Goal: Task Accomplishment & Management: Use online tool/utility

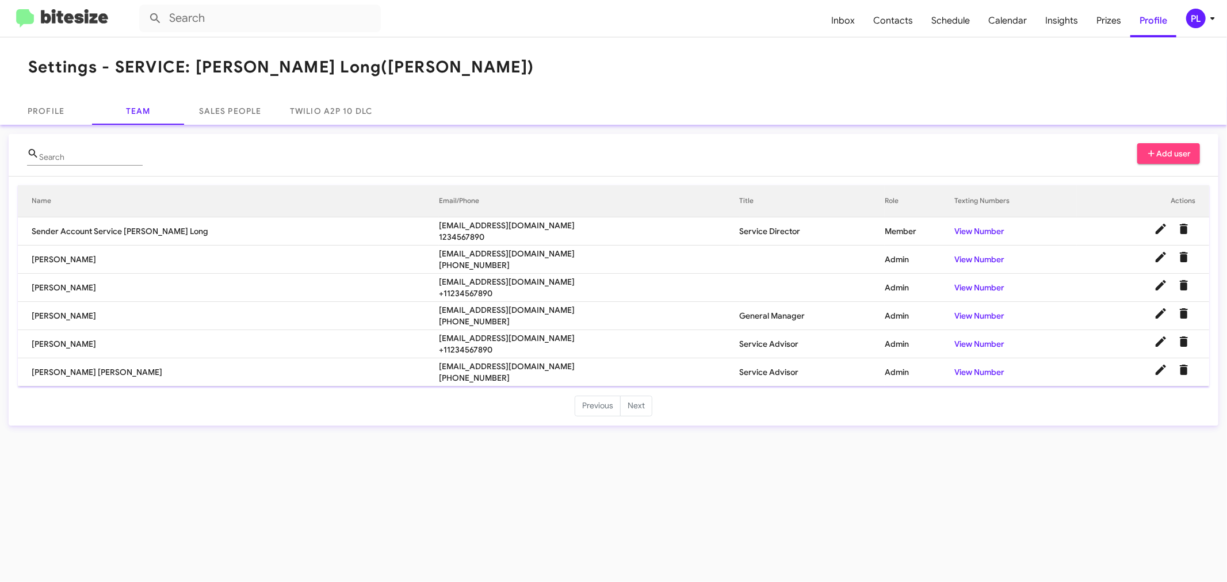
click at [1209, 20] on icon at bounding box center [1213, 19] width 14 height 14
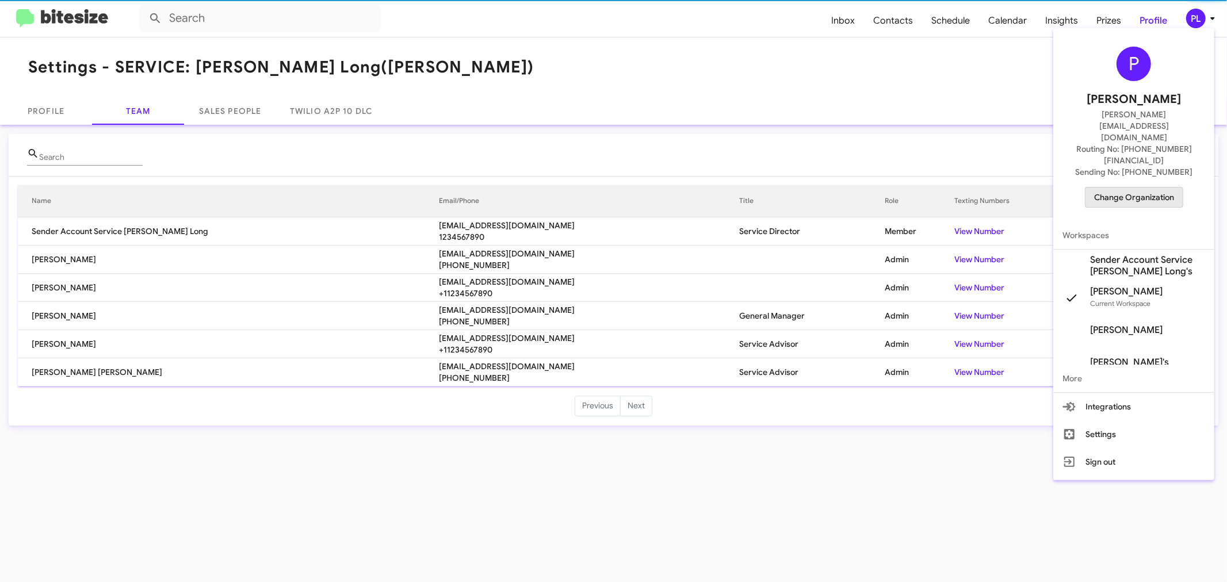
click at [1154, 188] on span "Change Organization" at bounding box center [1134, 198] width 80 height 20
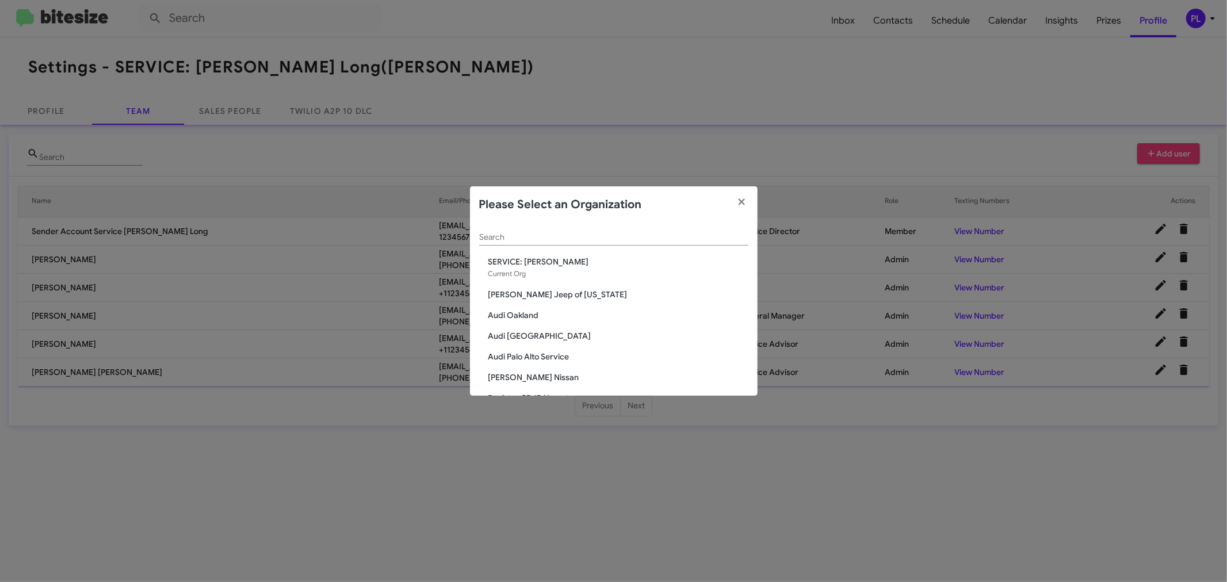
click at [527, 237] on input "Search" at bounding box center [613, 237] width 269 height 9
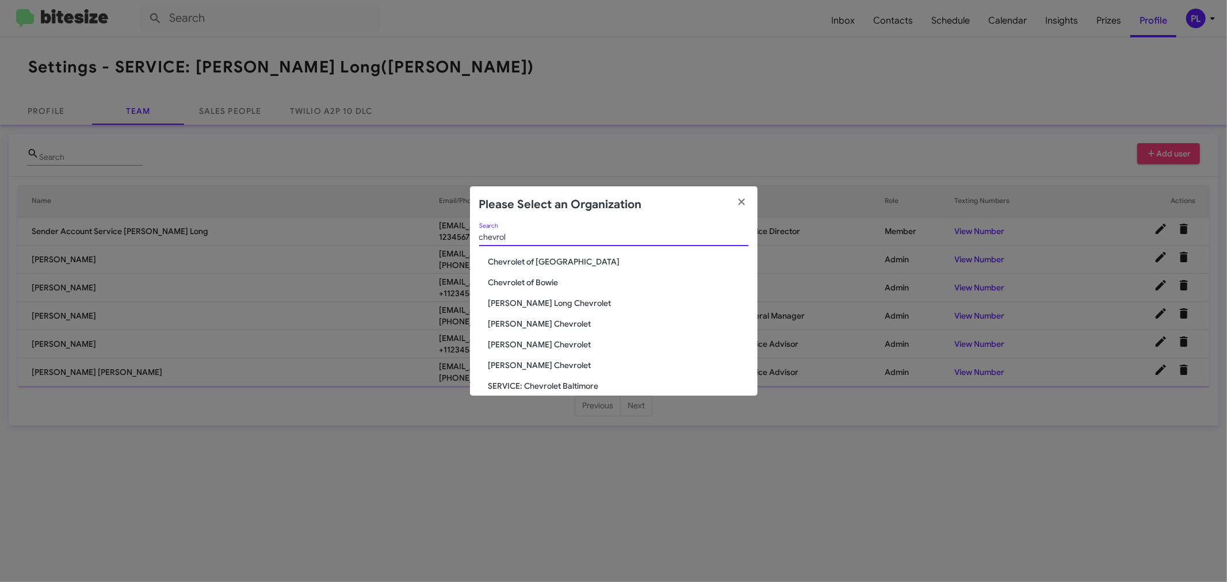
drag, startPoint x: 544, startPoint y: 233, endPoint x: 472, endPoint y: 231, distance: 71.9
click at [472, 231] on div "chevrol Search Chevrolet of Baltimore Chevrolet of Bowie Daniels Long Chevrolet…" at bounding box center [614, 309] width 288 height 173
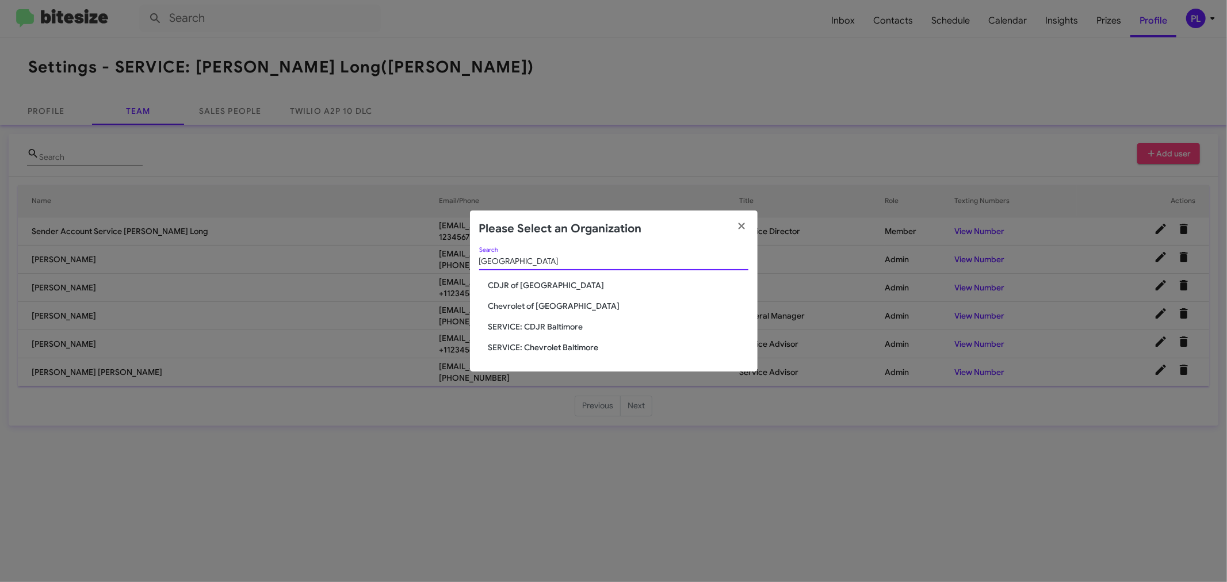
type input "baltimore"
click at [525, 305] on span "Chevrolet of [GEOGRAPHIC_DATA]" at bounding box center [618, 306] width 260 height 12
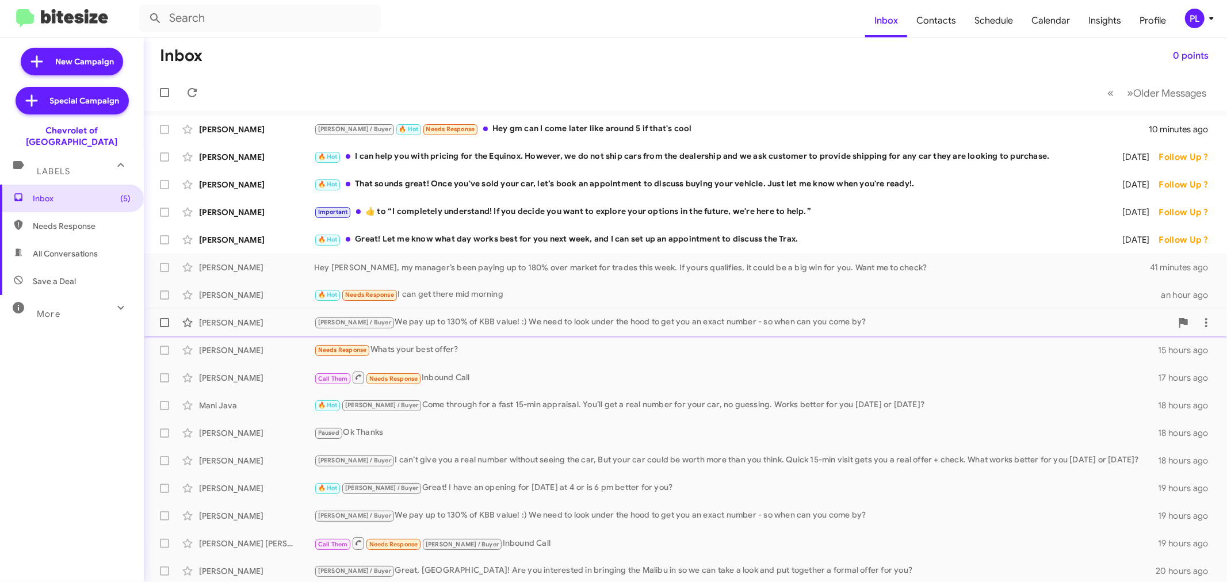
click at [446, 321] on div "[PERSON_NAME] / Buyer We pay up to 130% of KBB value! :) We need to look under …" at bounding box center [743, 322] width 858 height 13
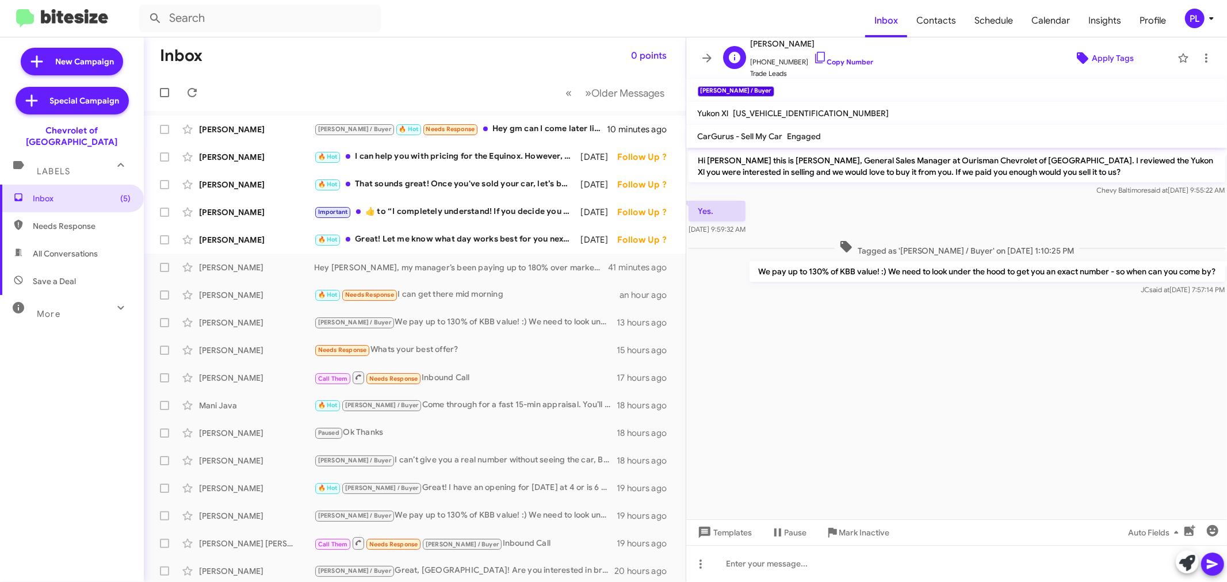
click at [1100, 55] on span "Apply Tags" at bounding box center [1113, 58] width 42 height 21
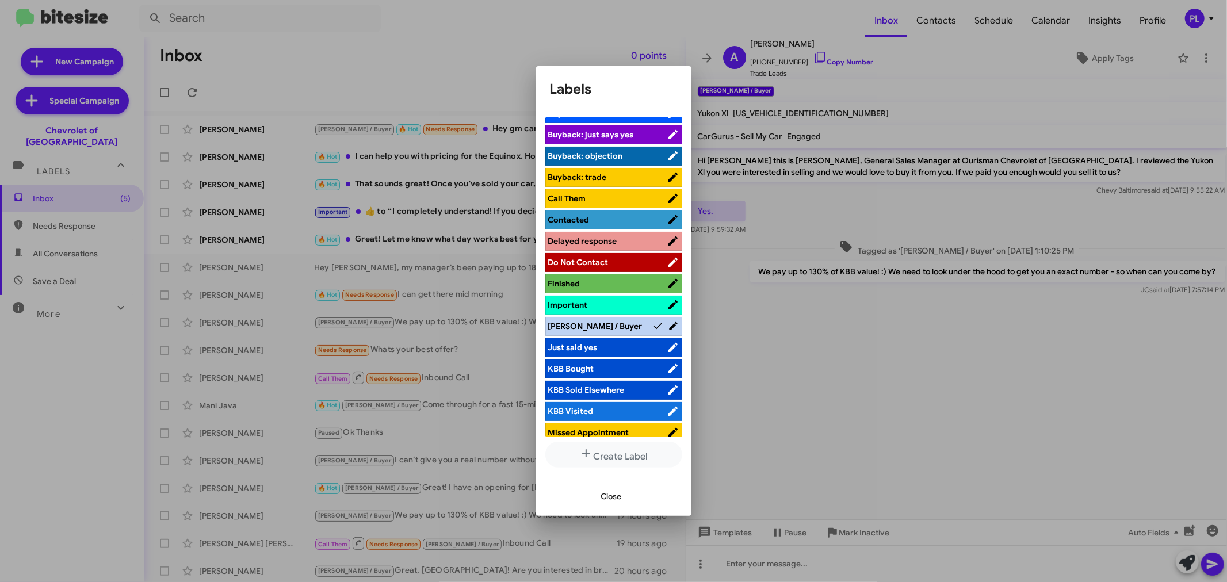
scroll to position [319, 0]
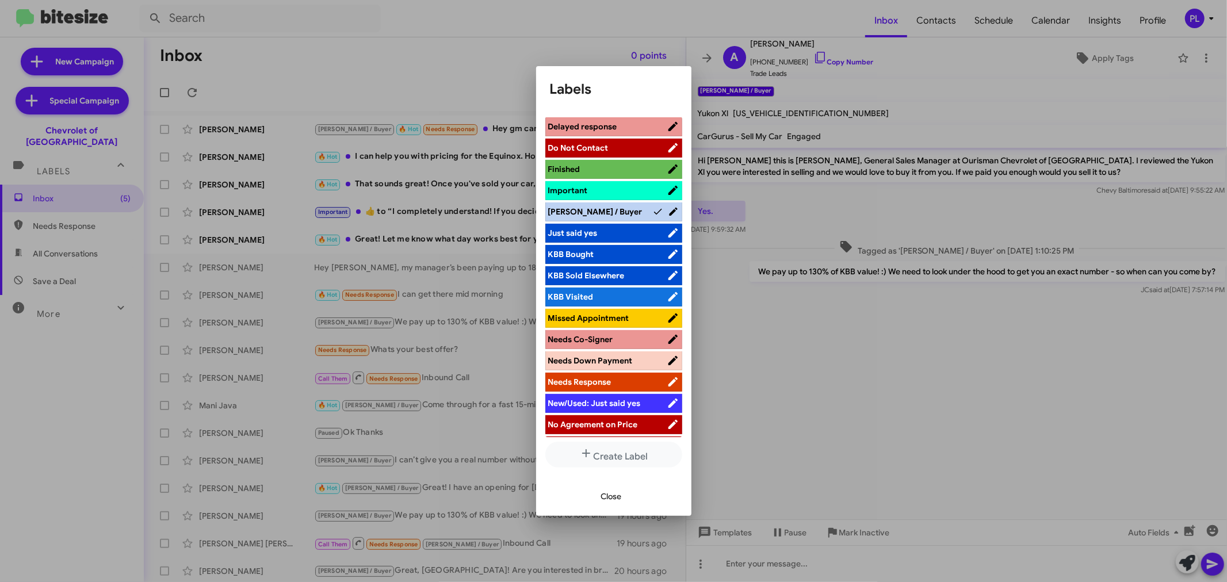
click at [669, 212] on icon at bounding box center [673, 212] width 8 height 8
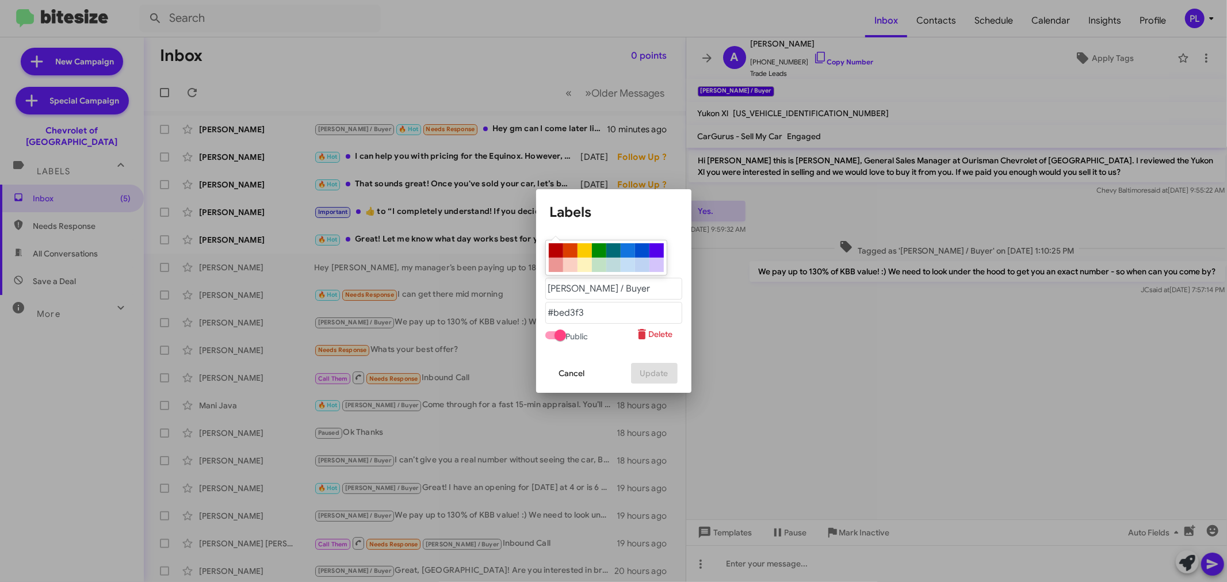
click at [649, 257] on div at bounding box center [656, 250] width 14 height 14
type "#5300eb"
click at [610, 299] on "text" at bounding box center [613, 289] width 137 height 22
click at [558, 341] on span at bounding box center [560, 336] width 12 height 12
click at [551, 340] on input "checkbox" at bounding box center [550, 339] width 1 height 1
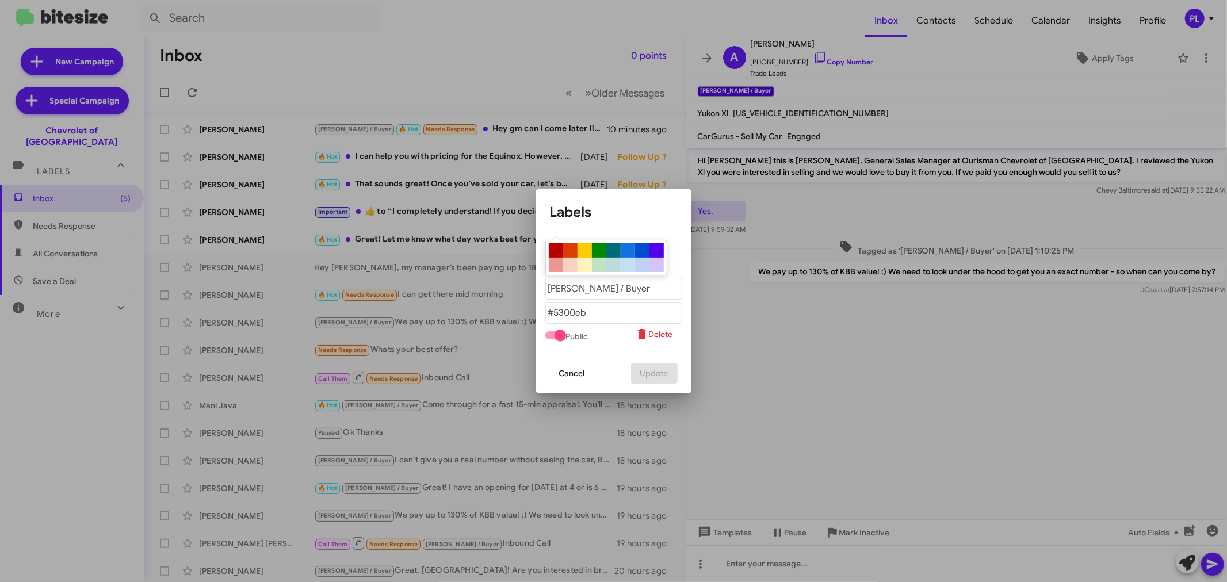
checkbox input "false"
click at [649, 257] on div at bounding box center [656, 250] width 14 height 14
click at [670, 382] on button "Update" at bounding box center [654, 373] width 47 height 21
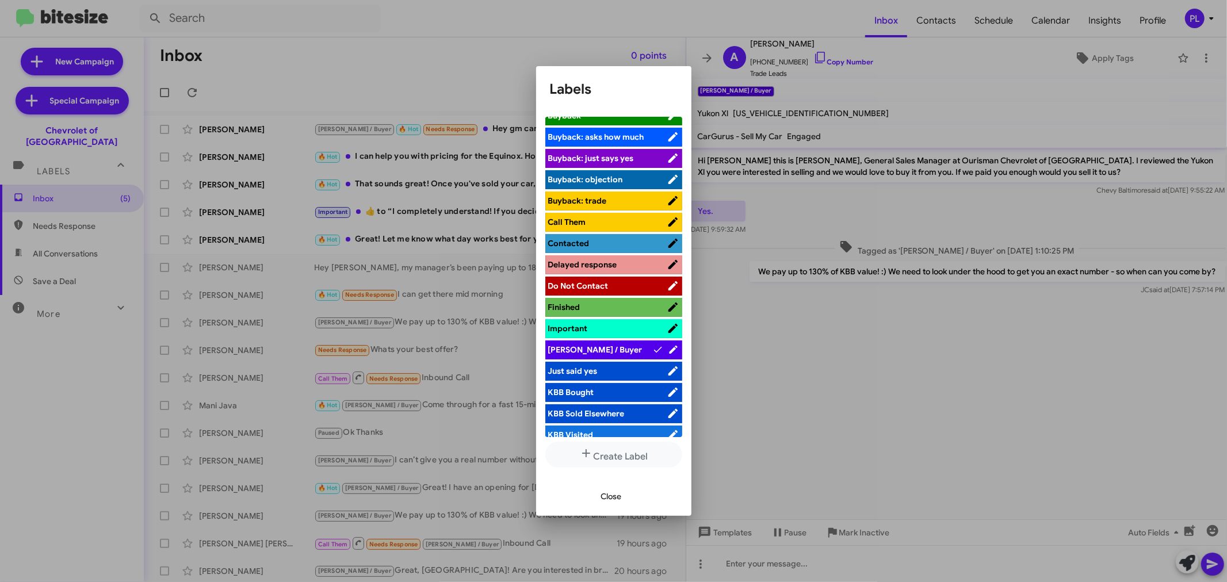
scroll to position [192, 0]
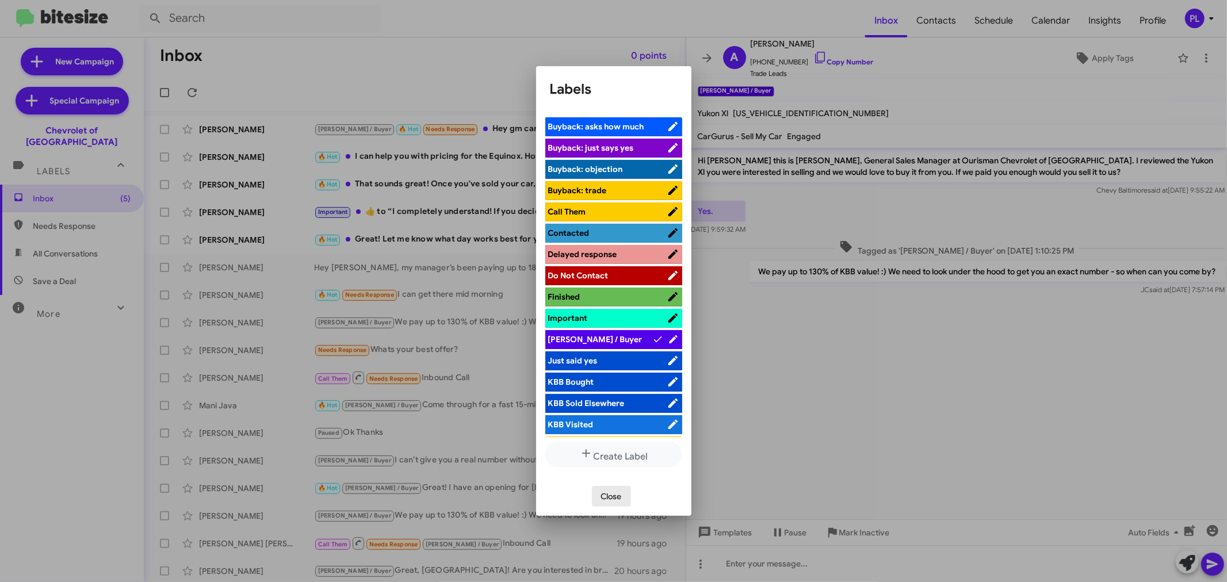
click at [601, 498] on span "Close" at bounding box center [611, 496] width 21 height 21
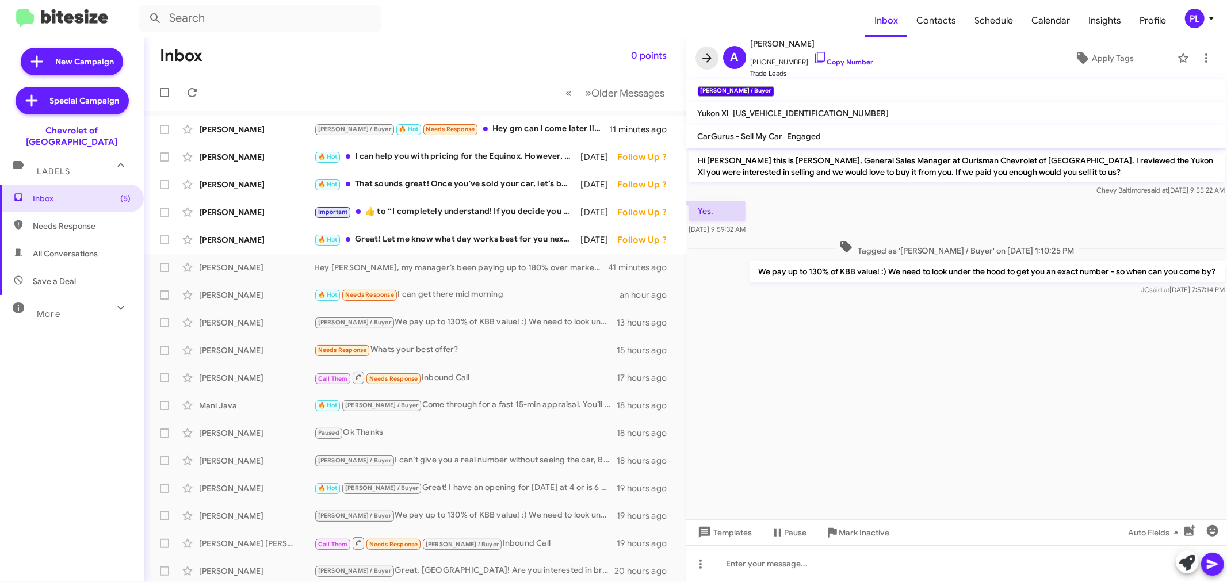
click at [704, 59] on icon at bounding box center [707, 58] width 14 height 14
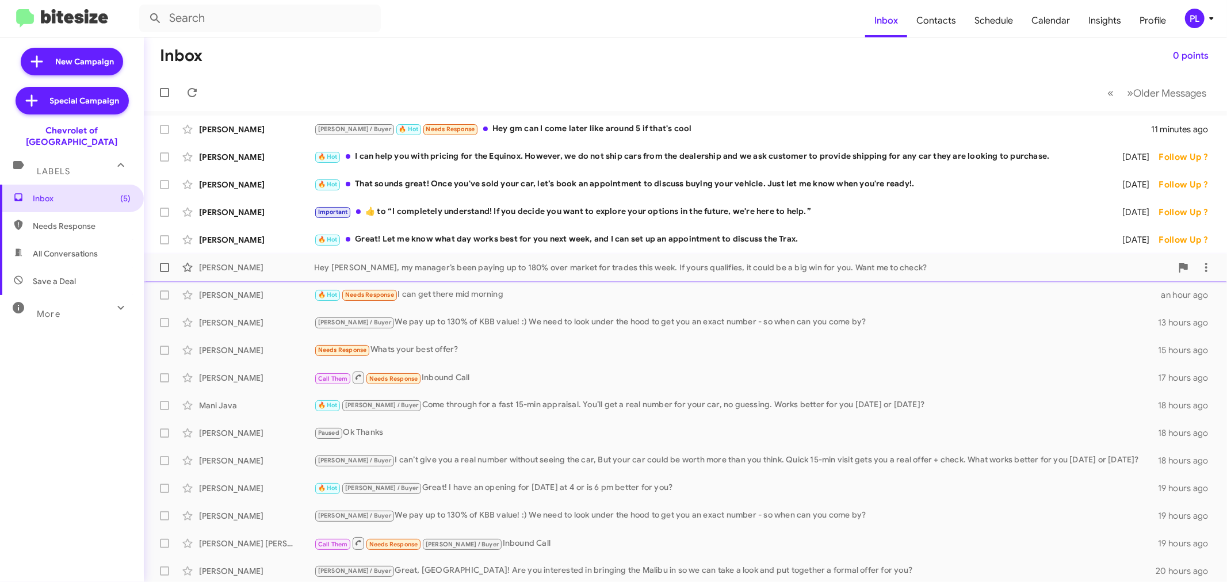
click at [392, 266] on div "Hey [PERSON_NAME], my manager’s been paying up to 180% over market for trades t…" at bounding box center [743, 268] width 858 height 12
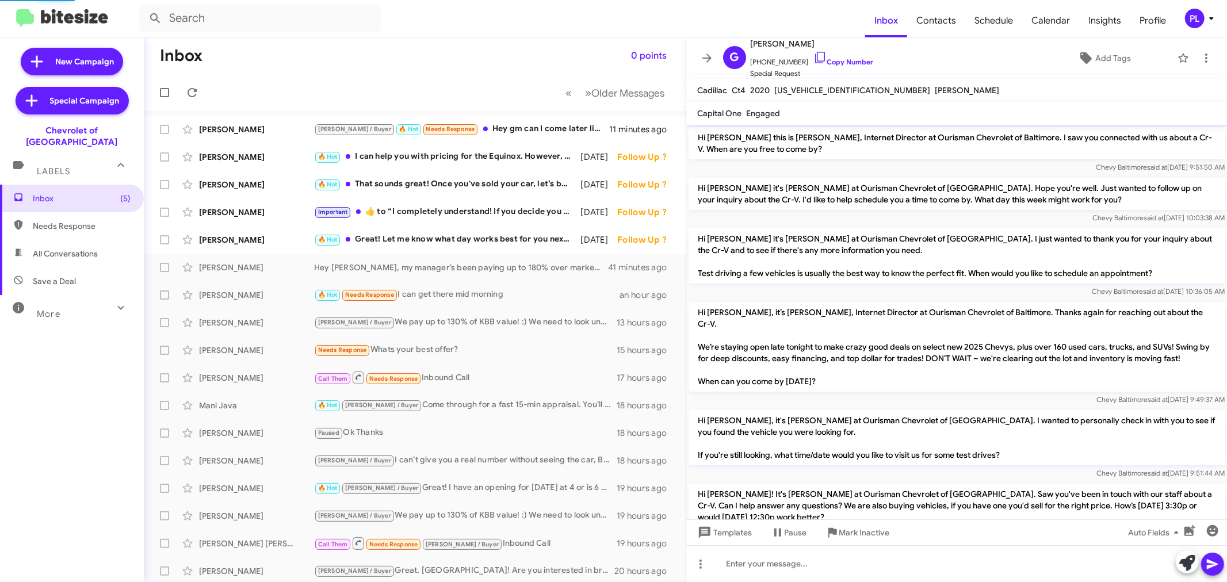
scroll to position [572, 0]
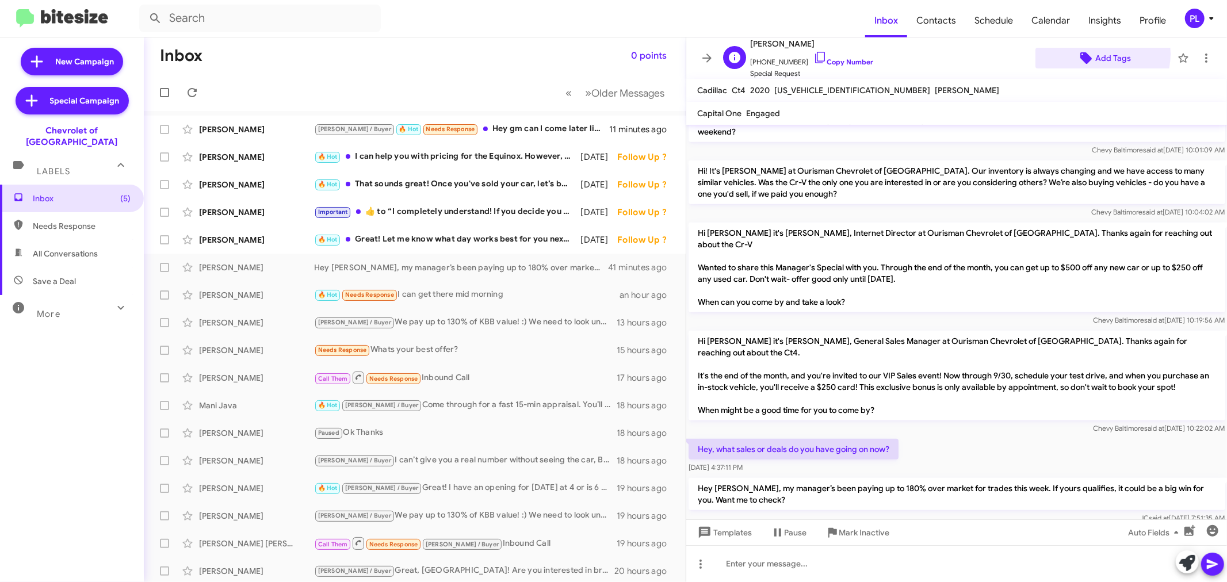
click at [1095, 54] on span "Add Tags" at bounding box center [1113, 58] width 36 height 21
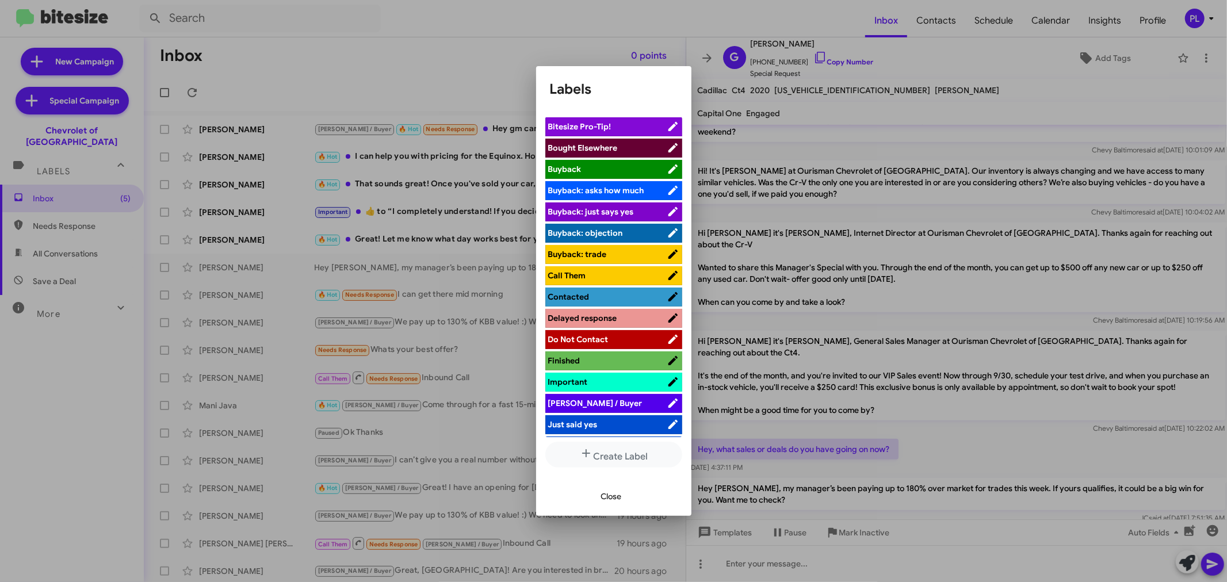
scroll to position [192, 0]
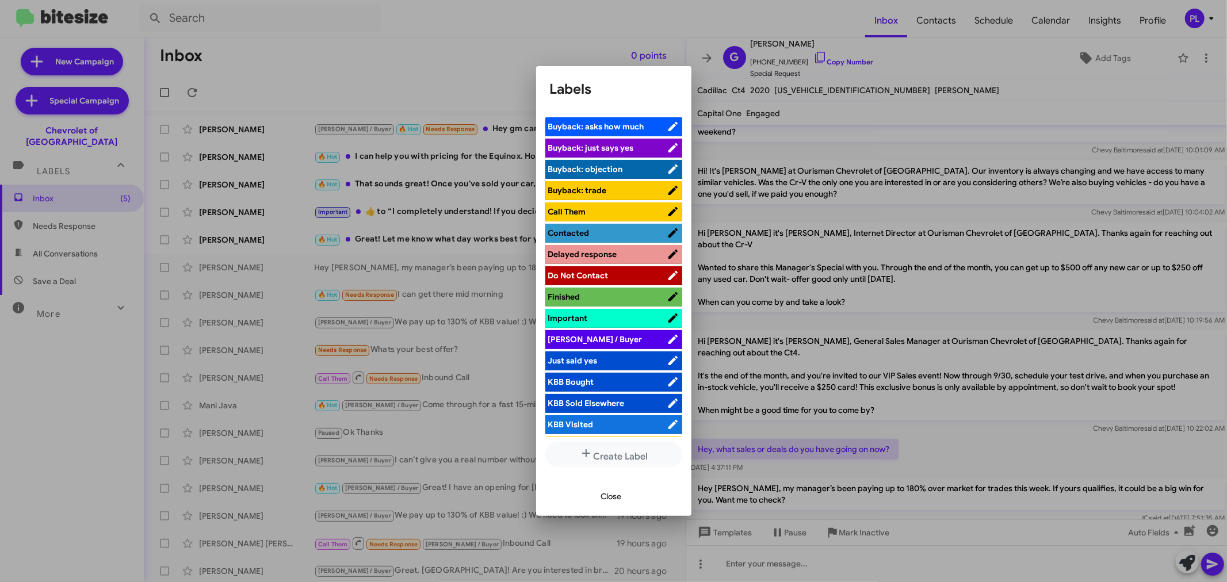
click at [594, 338] on span "[PERSON_NAME] / Buyer" at bounding box center [607, 340] width 118 height 12
click at [604, 497] on span "Close" at bounding box center [611, 496] width 21 height 21
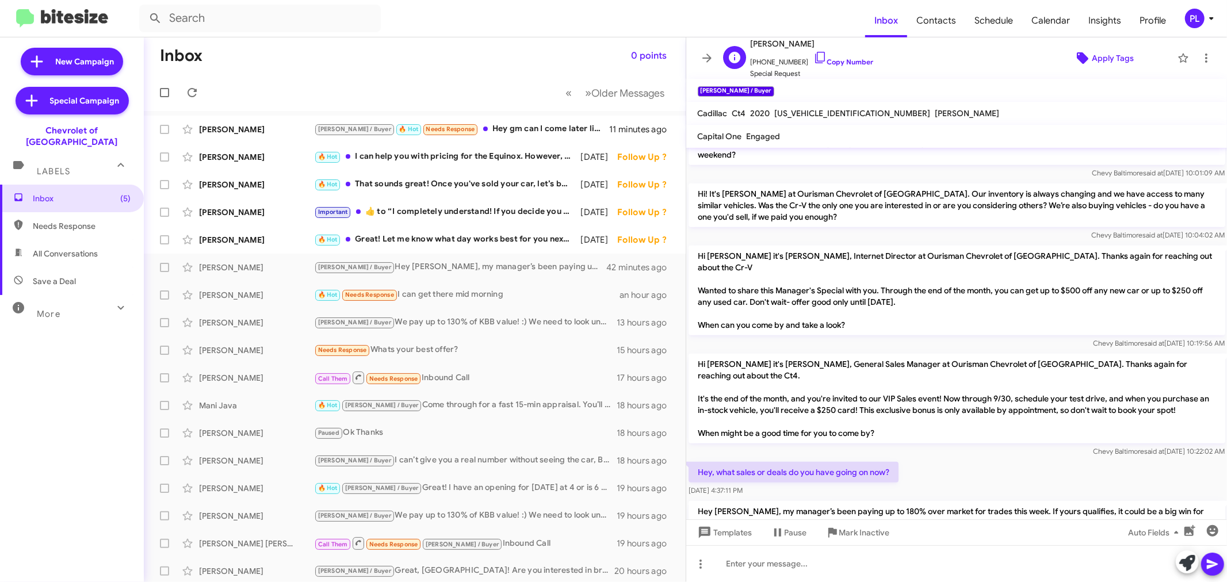
click at [1111, 64] on span "Apply Tags" at bounding box center [1113, 58] width 42 height 21
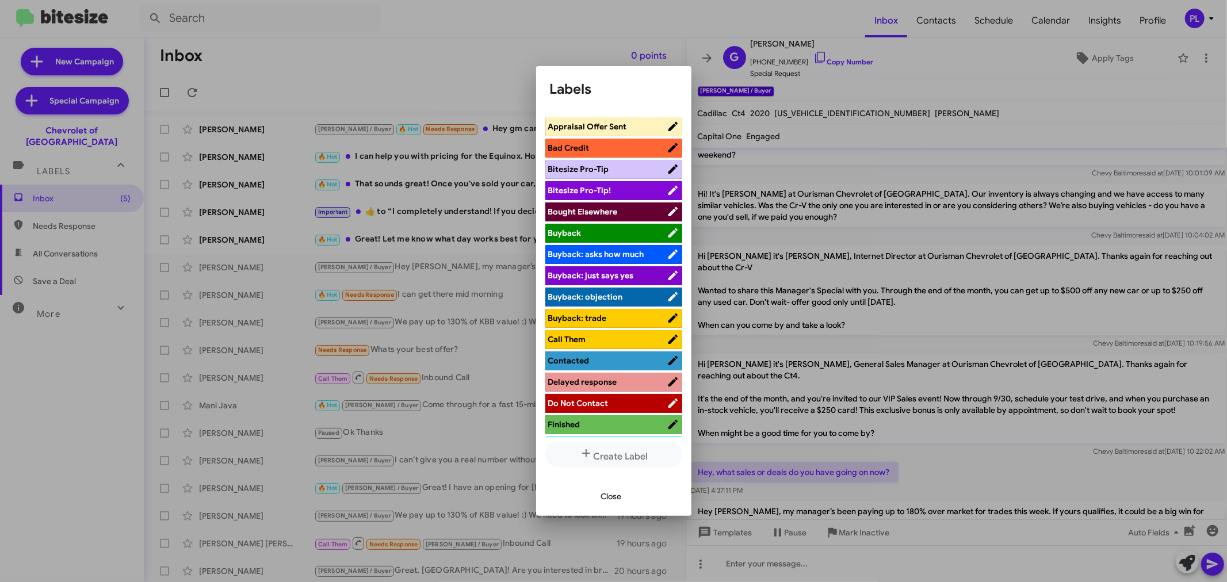
scroll to position [0, 0]
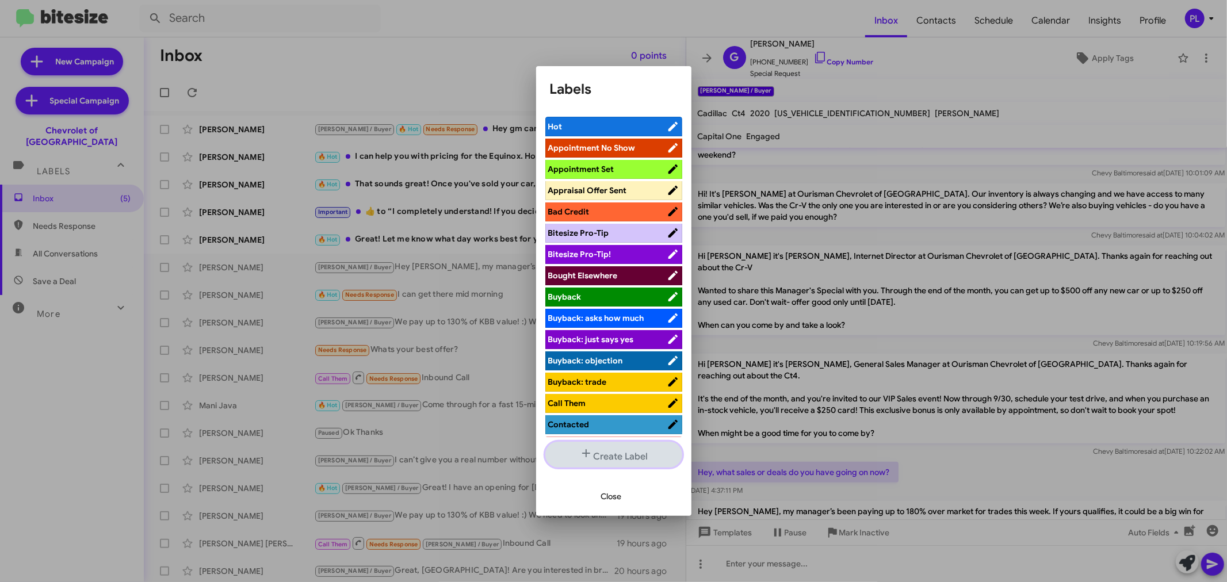
click at [620, 456] on button "Create Label" at bounding box center [613, 455] width 137 height 26
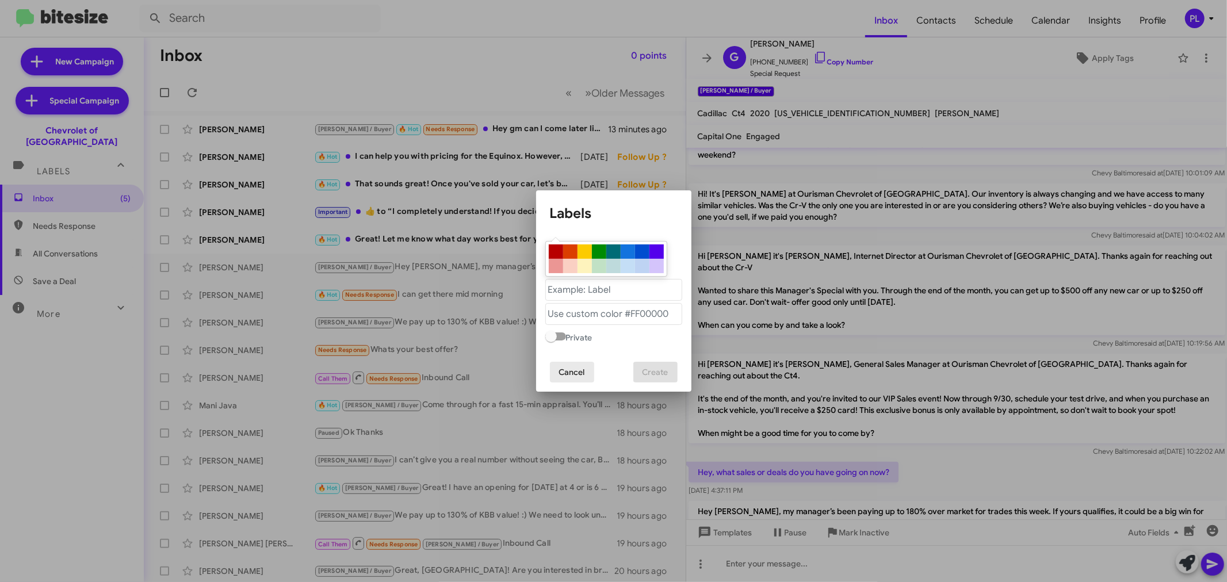
click at [573, 377] on span "Cancel" at bounding box center [572, 372] width 26 height 21
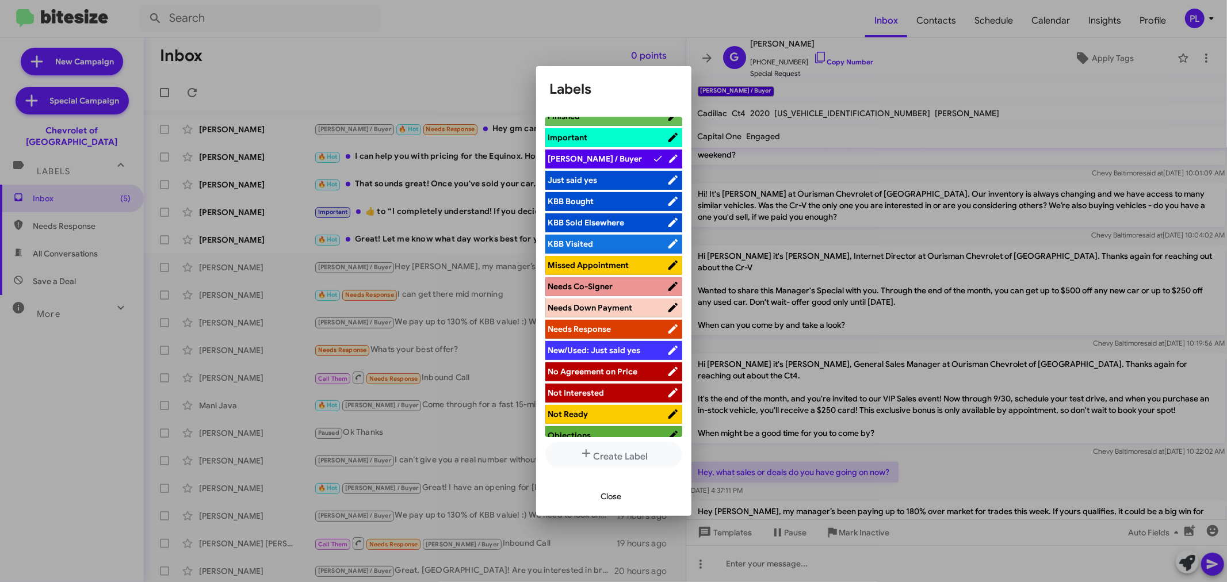
scroll to position [255, 0]
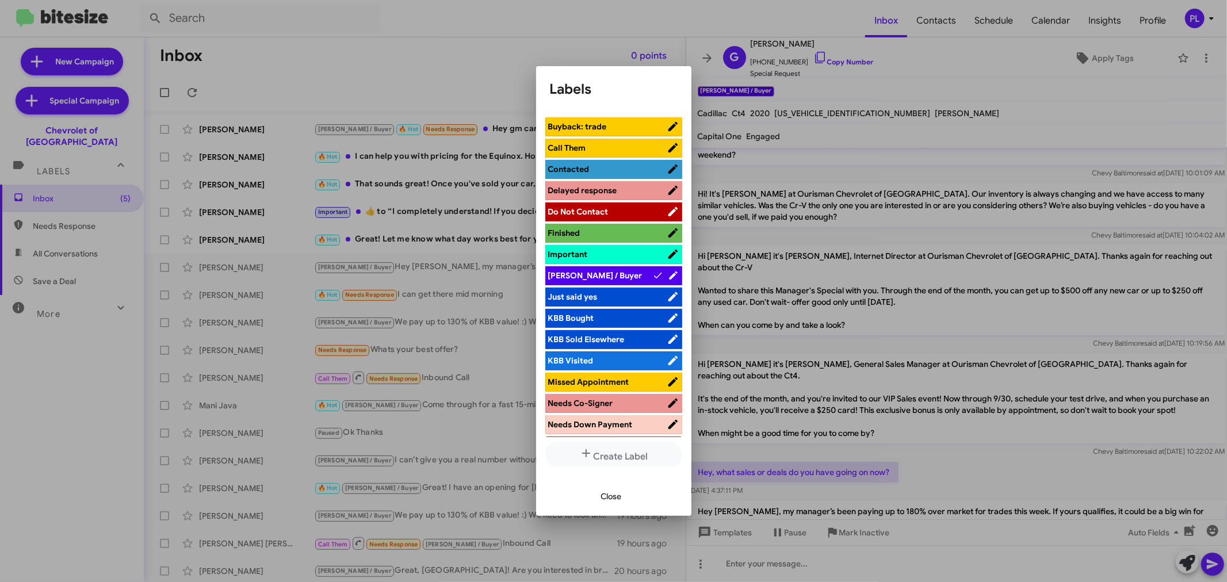
click at [591, 271] on span "[PERSON_NAME] / Buyer" at bounding box center [595, 275] width 94 height 10
click at [668, 275] on icon at bounding box center [672, 275] width 9 height 9
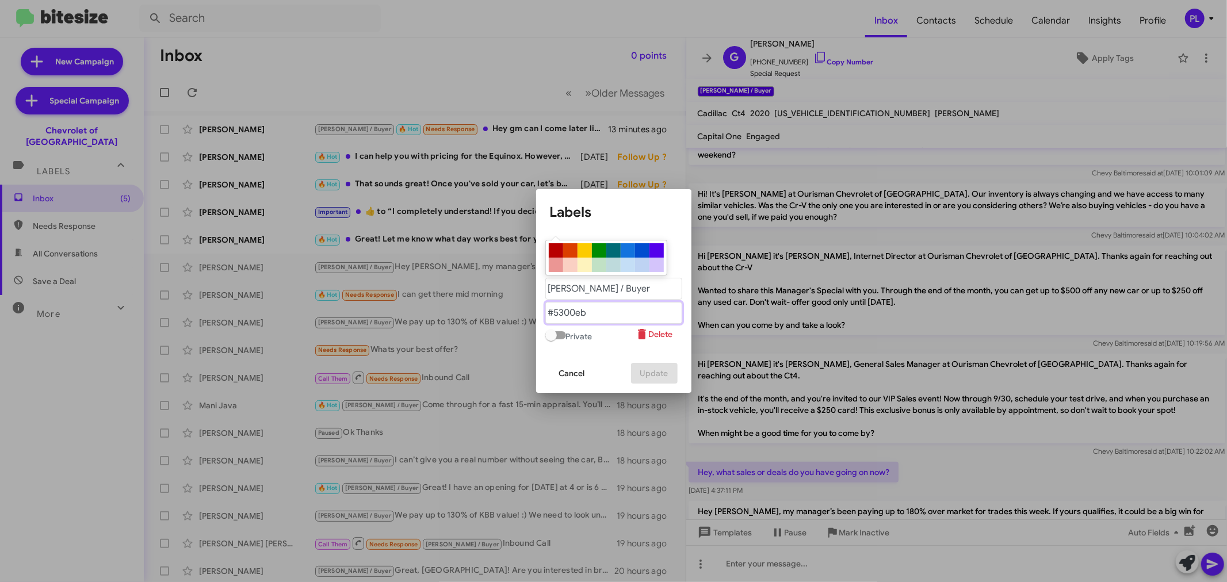
drag, startPoint x: 594, startPoint y: 317, endPoint x: 531, endPoint y: 326, distance: 63.4
click at [531, 326] on div "Labels Private Delete Cancel Update" at bounding box center [613, 291] width 1227 height 582
paste "#FFFF00"
type "#FFFF00"
click at [645, 382] on span "Update" at bounding box center [654, 373] width 28 height 21
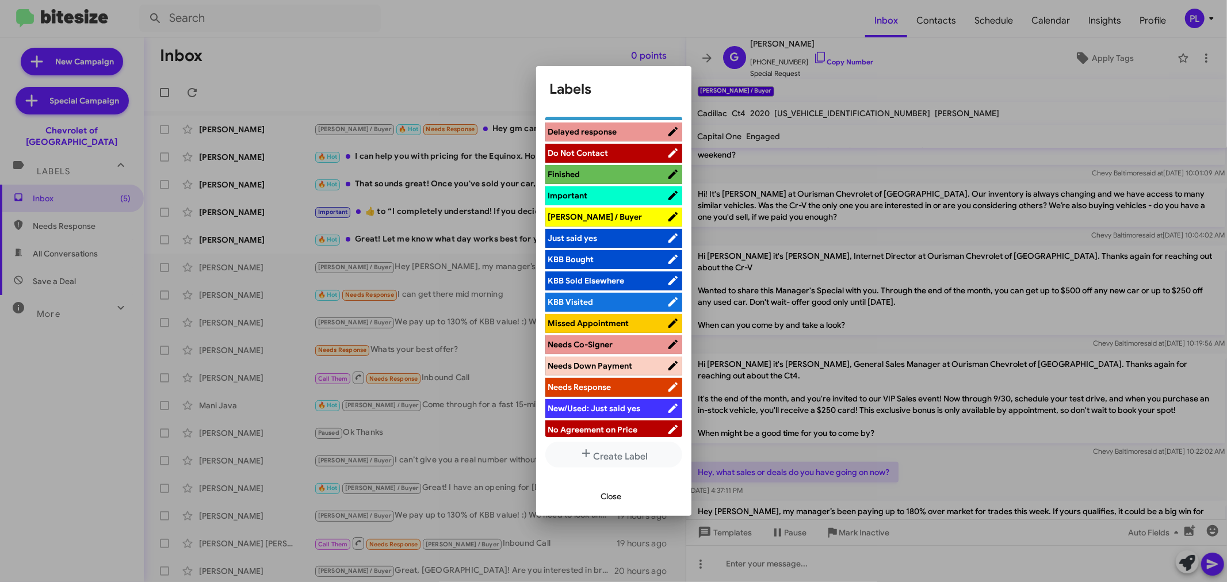
scroll to position [319, 0]
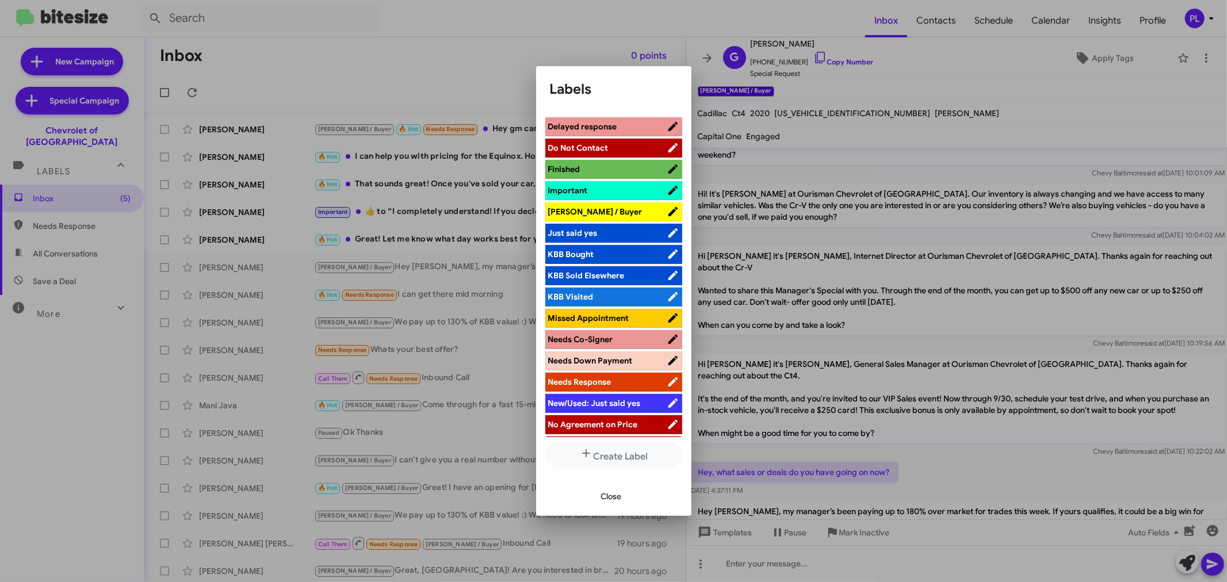
click at [620, 492] on span "Close" at bounding box center [611, 496] width 21 height 21
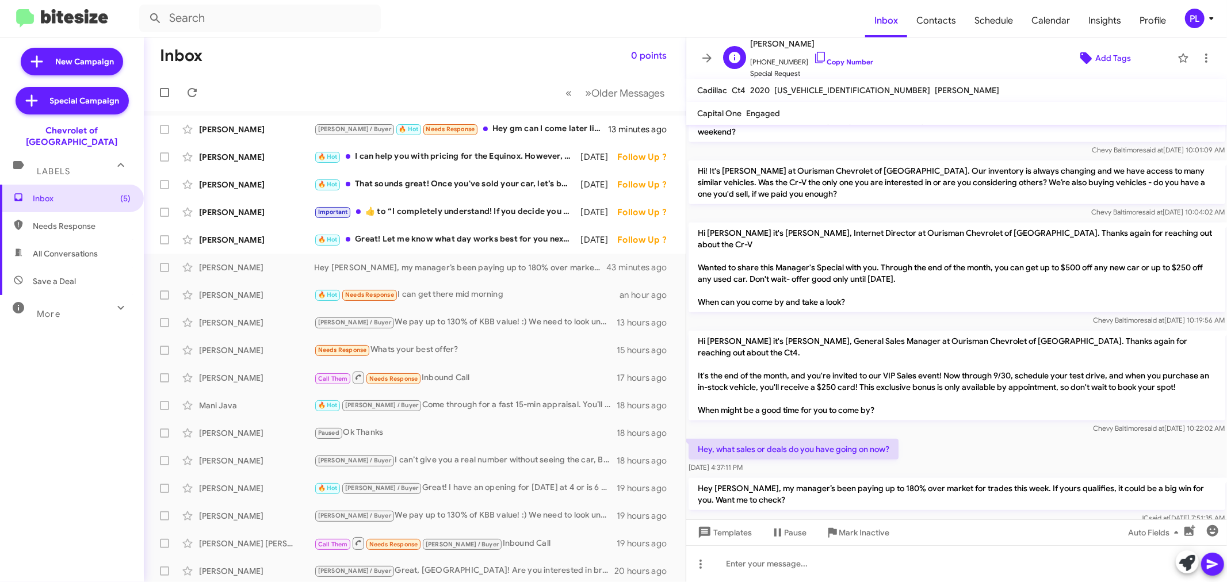
click at [1066, 56] on span "Add Tags" at bounding box center [1103, 58] width 118 height 21
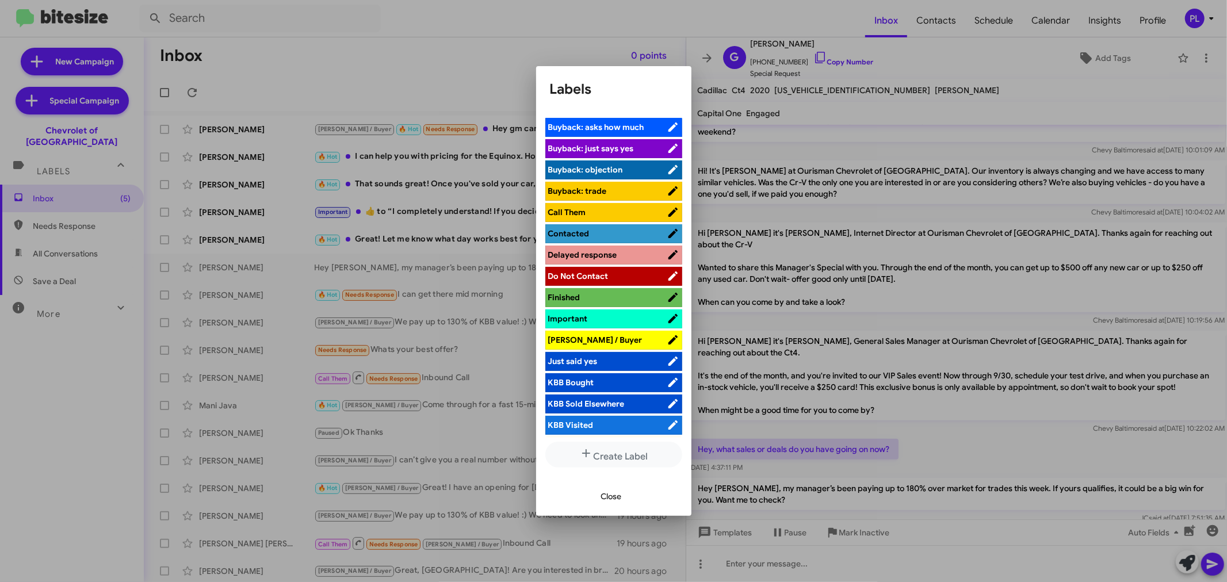
scroll to position [192, 0]
click at [591, 338] on span "[PERSON_NAME] / Buyer" at bounding box center [607, 340] width 118 height 12
click at [611, 497] on span "Close" at bounding box center [611, 496] width 21 height 21
